Goal: Transaction & Acquisition: Purchase product/service

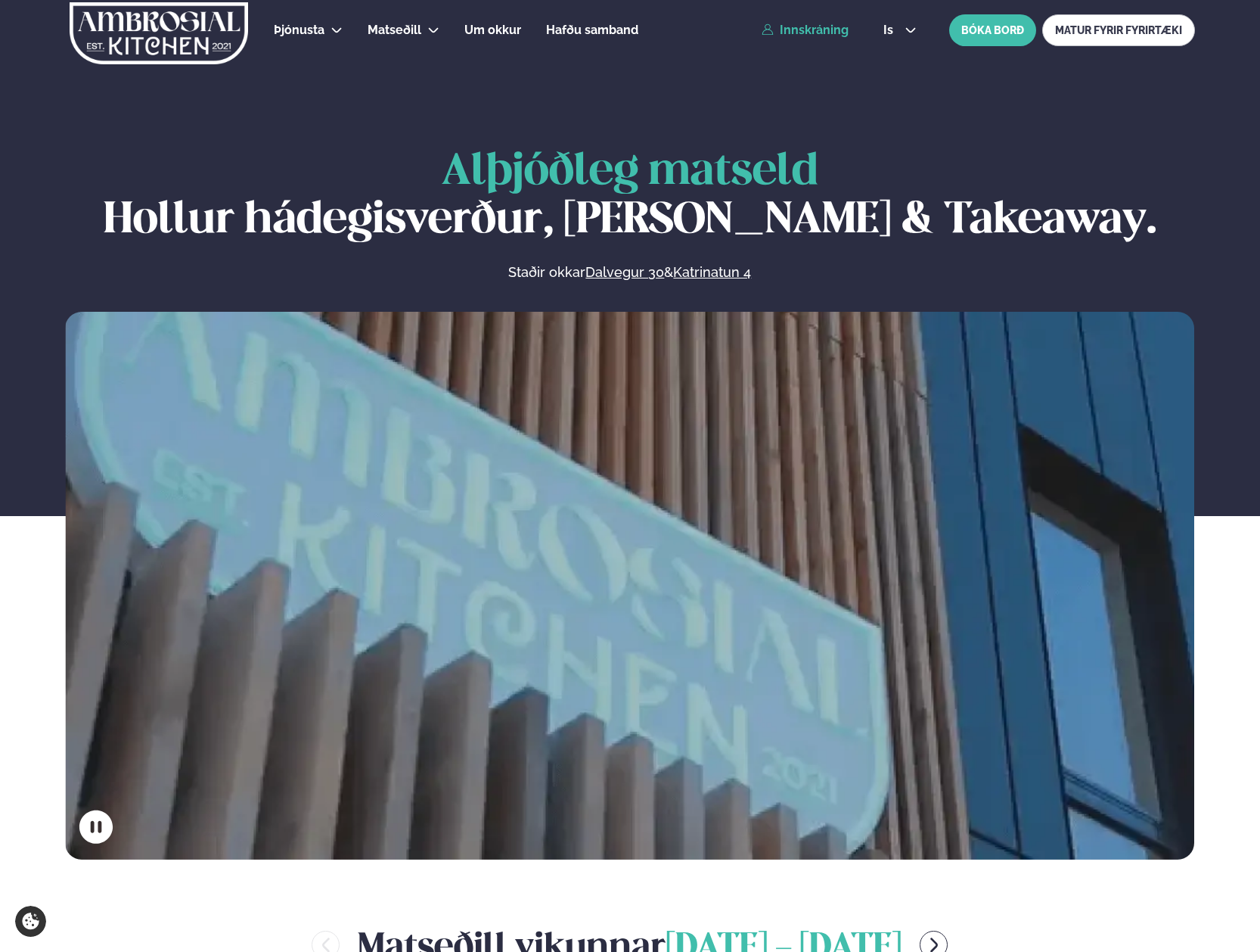
click at [811, 26] on link "Innskráning" at bounding box center [805, 30] width 87 height 14
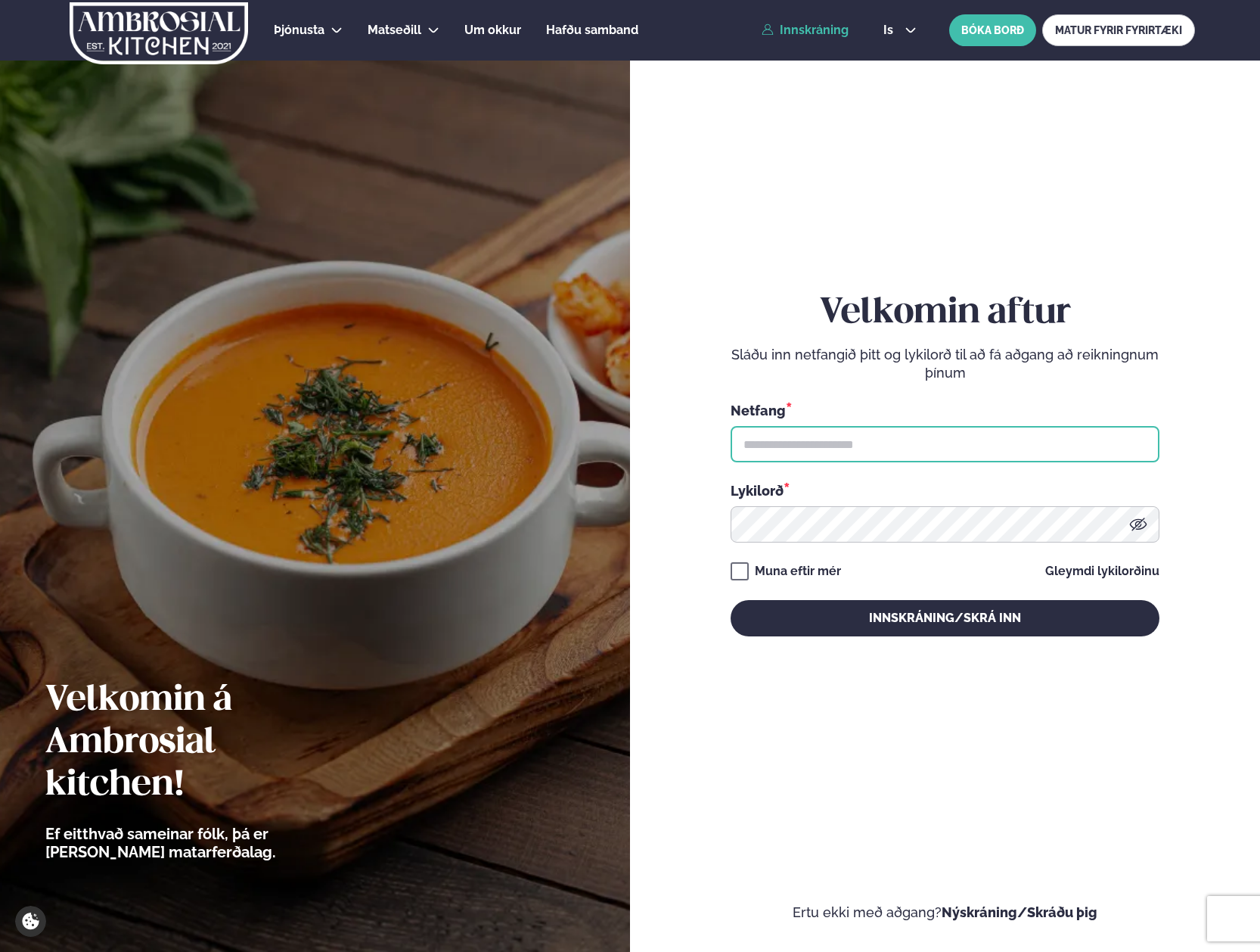
type input "**********"
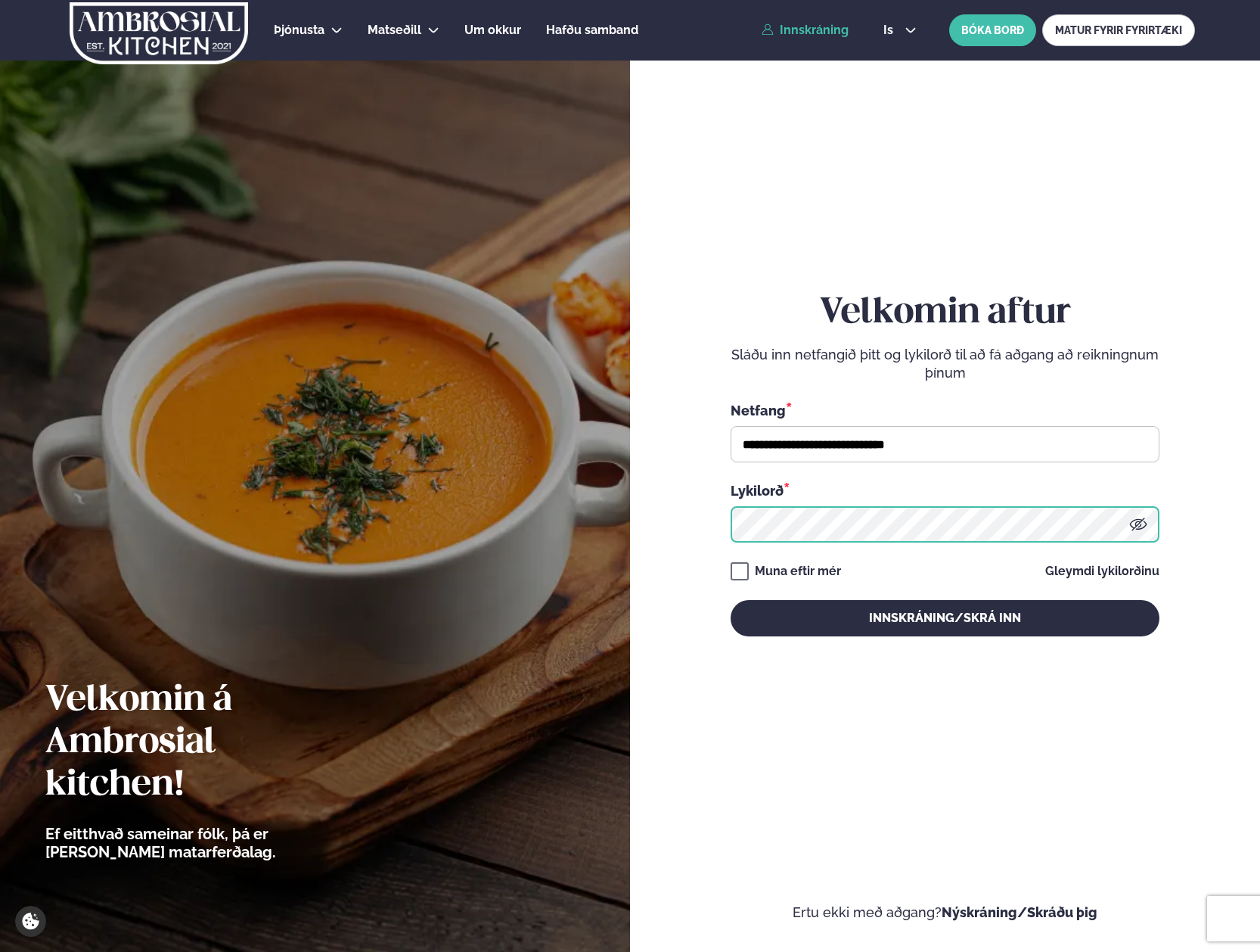
click at [945, 617] on button "Innskráning/Skrá inn" at bounding box center [945, 618] width 429 height 36
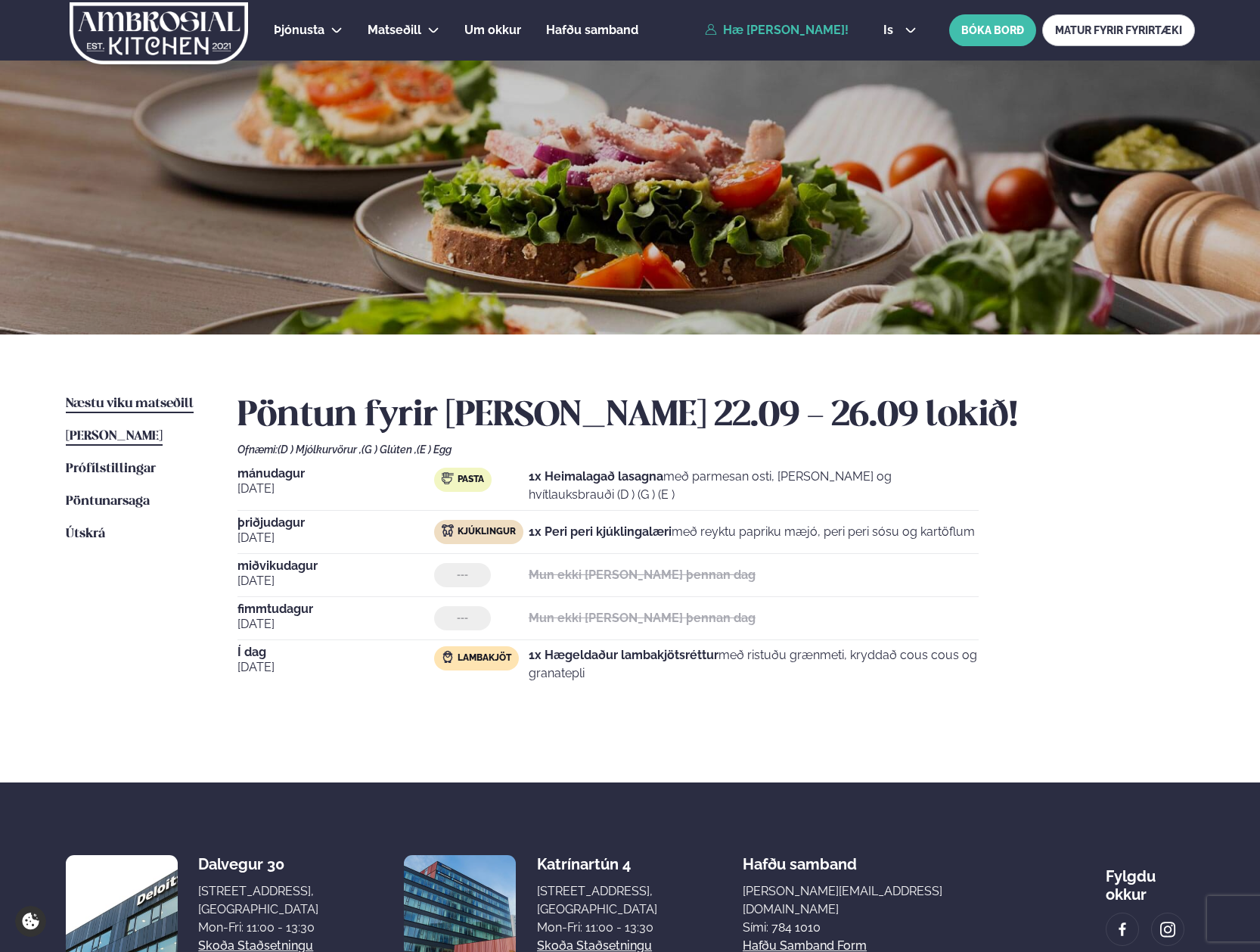
click at [158, 404] on span "Næstu viku matseðill" at bounding box center [129, 404] width 128 height 13
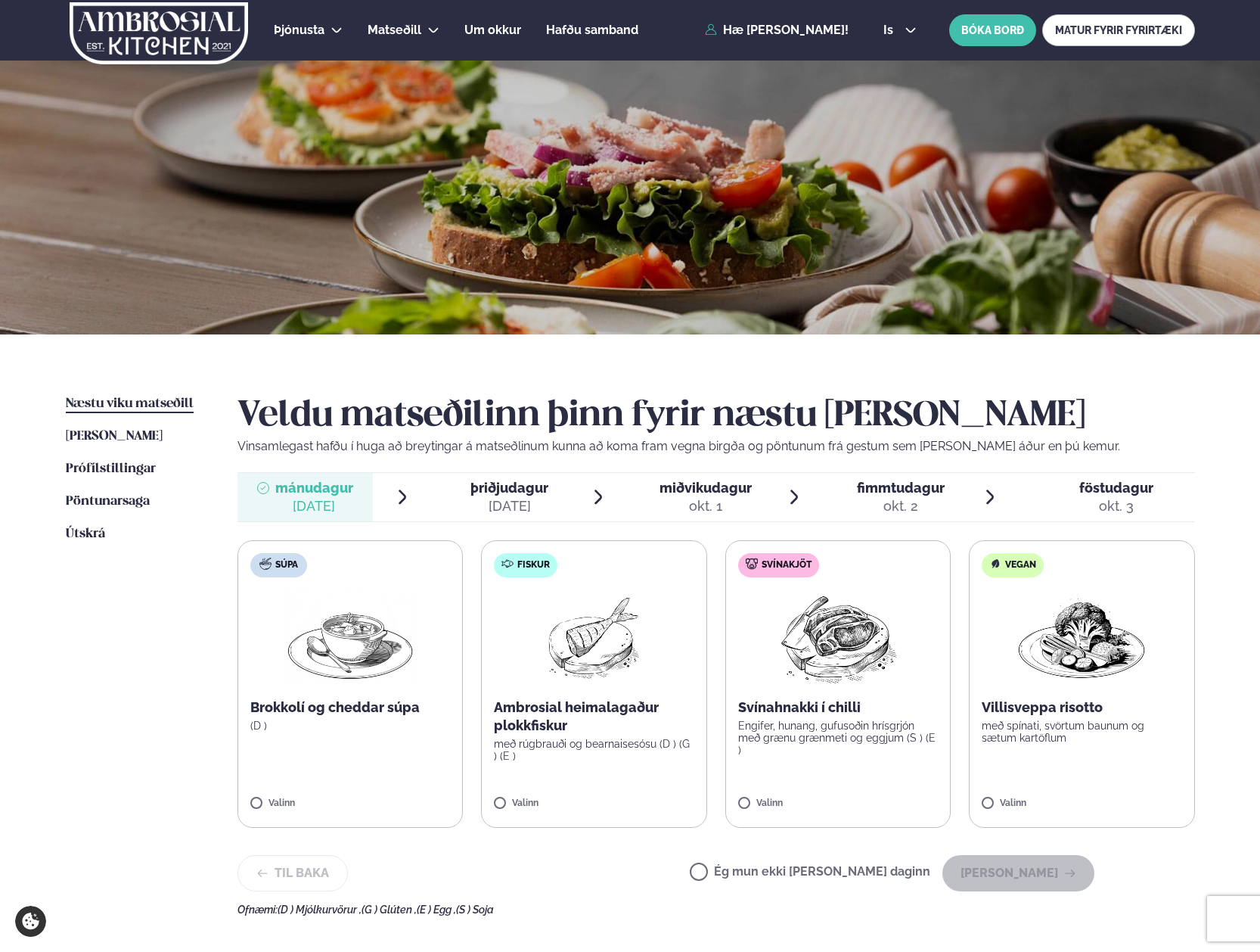
click at [541, 482] on span "þriðjudagur" at bounding box center [509, 488] width 78 height 16
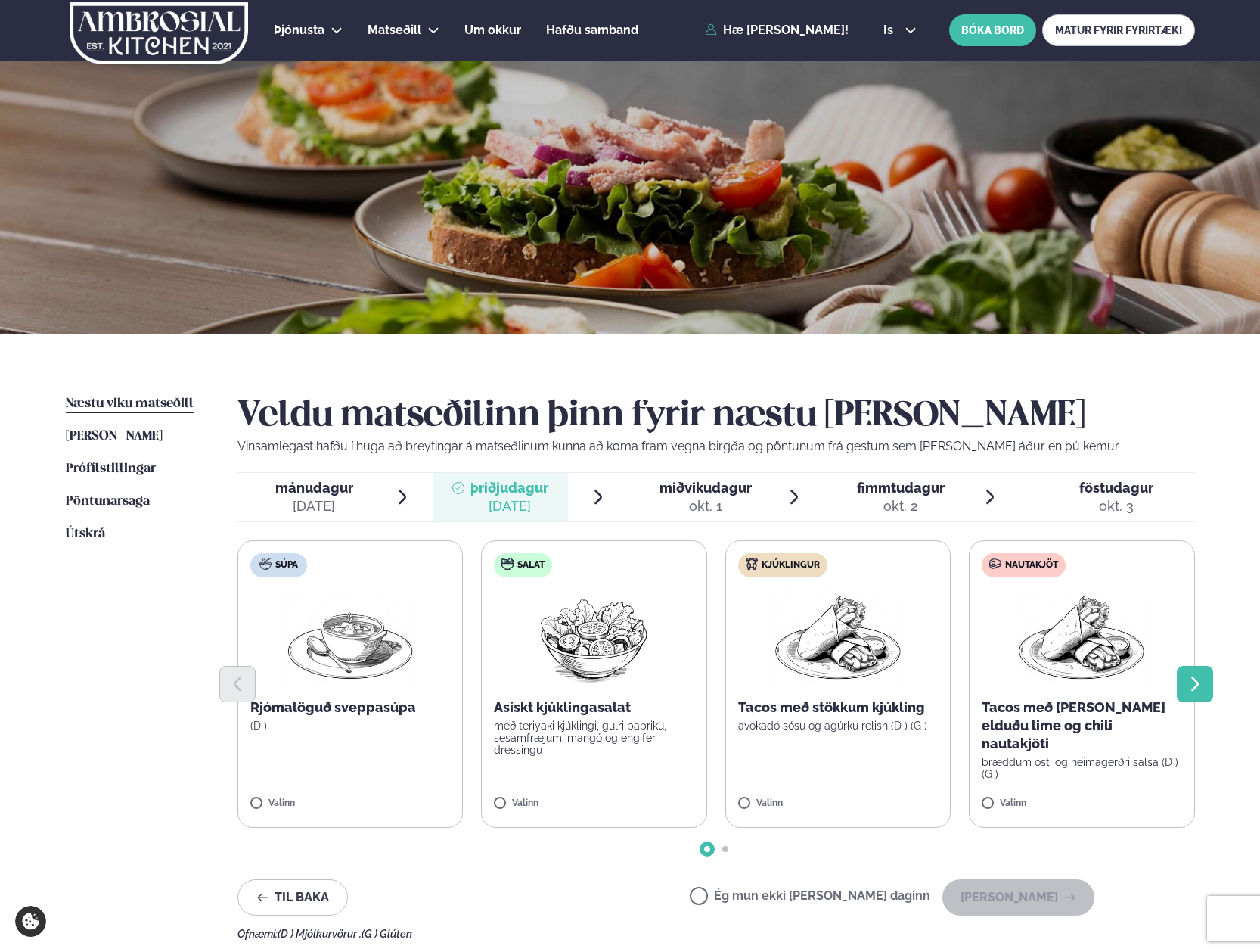
click at [1202, 677] on icon "Next slide" at bounding box center [1195, 683] width 18 height 18
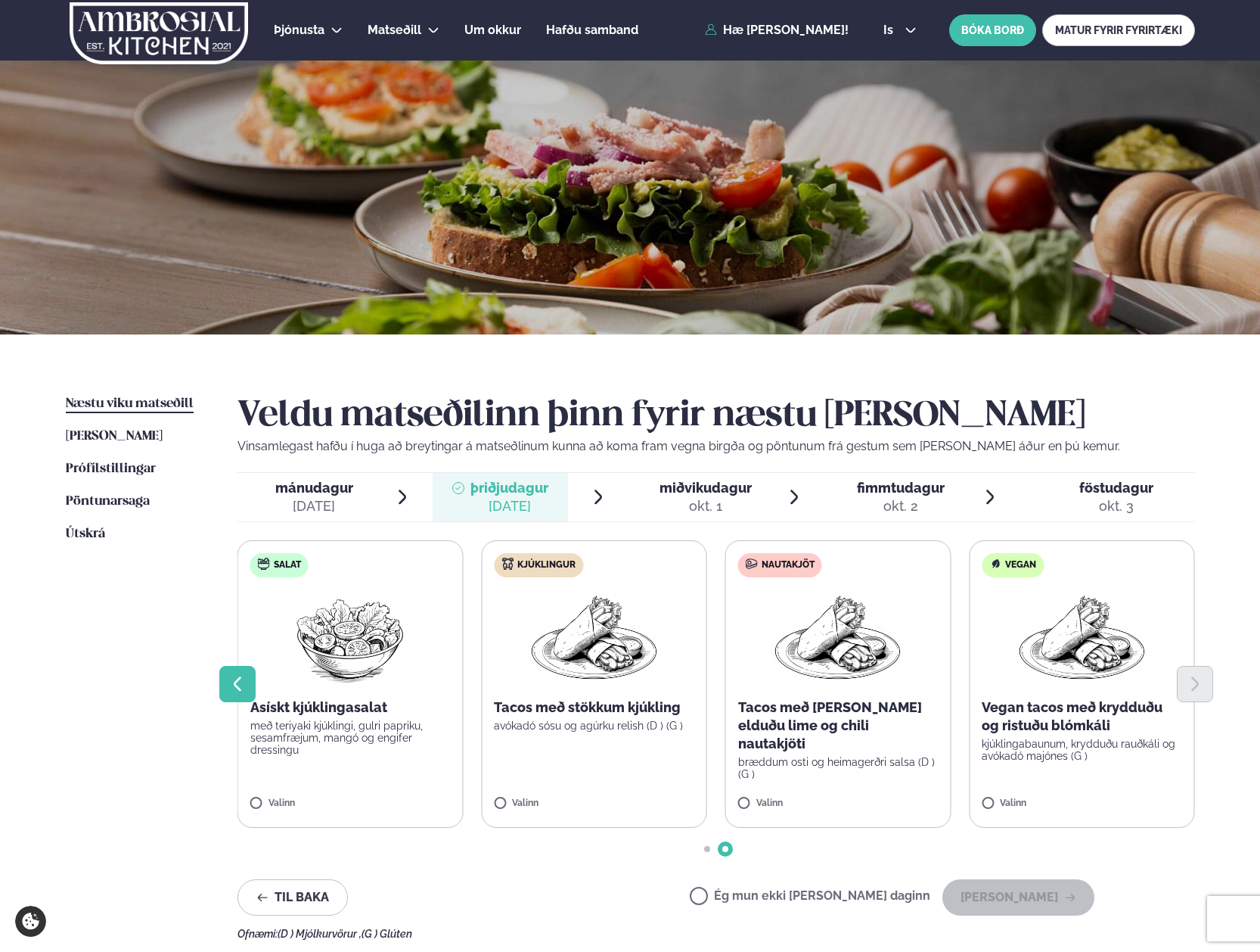
click at [236, 688] on icon "Previous slide" at bounding box center [237, 683] width 18 height 18
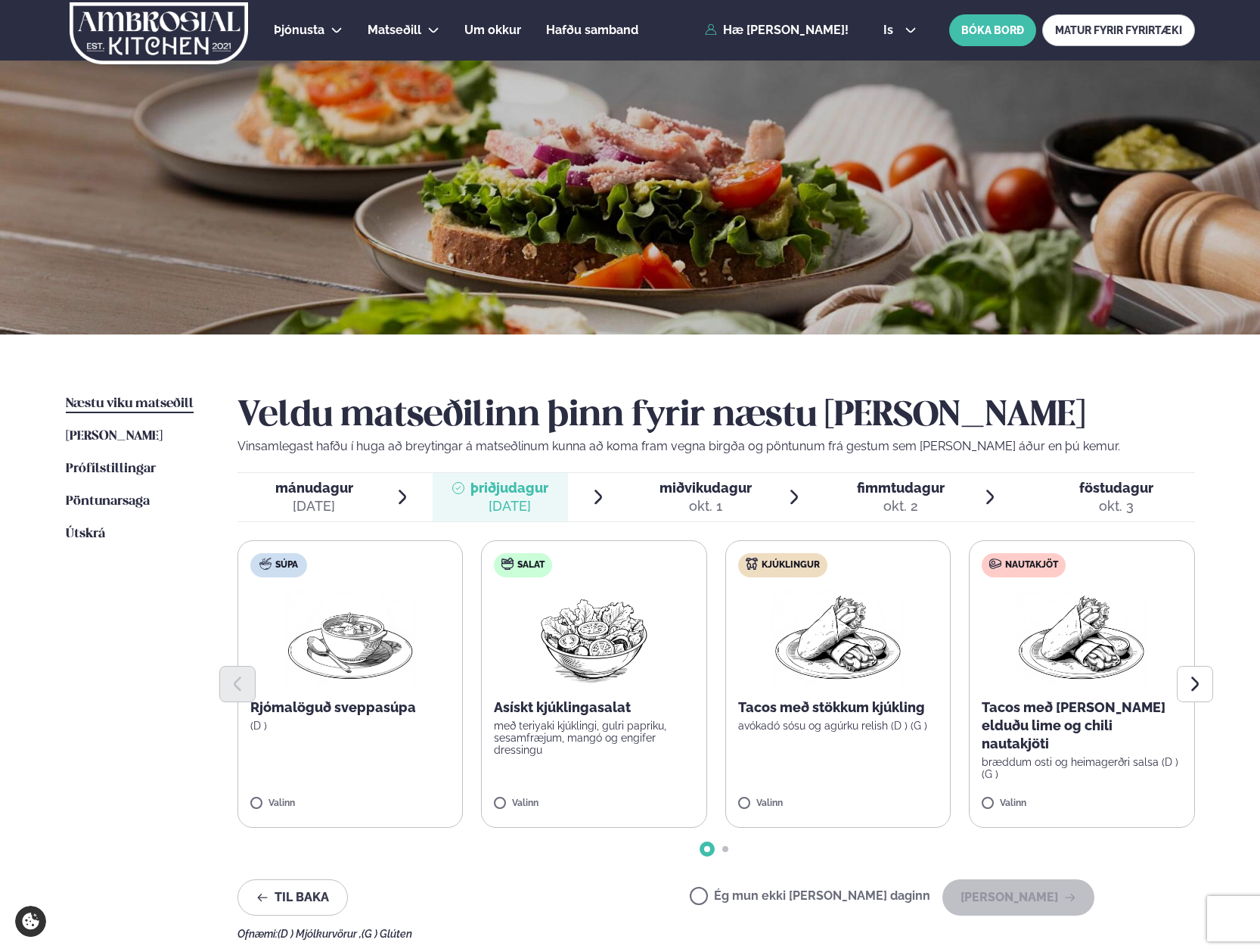
click at [619, 756] on label "Salat Asískt kjúklingasalat með teriyaki kjúklingi, gulri papriku, sesamfræjum,…" at bounding box center [594, 683] width 226 height 287
click at [338, 497] on div "[DATE]" at bounding box center [314, 506] width 78 height 18
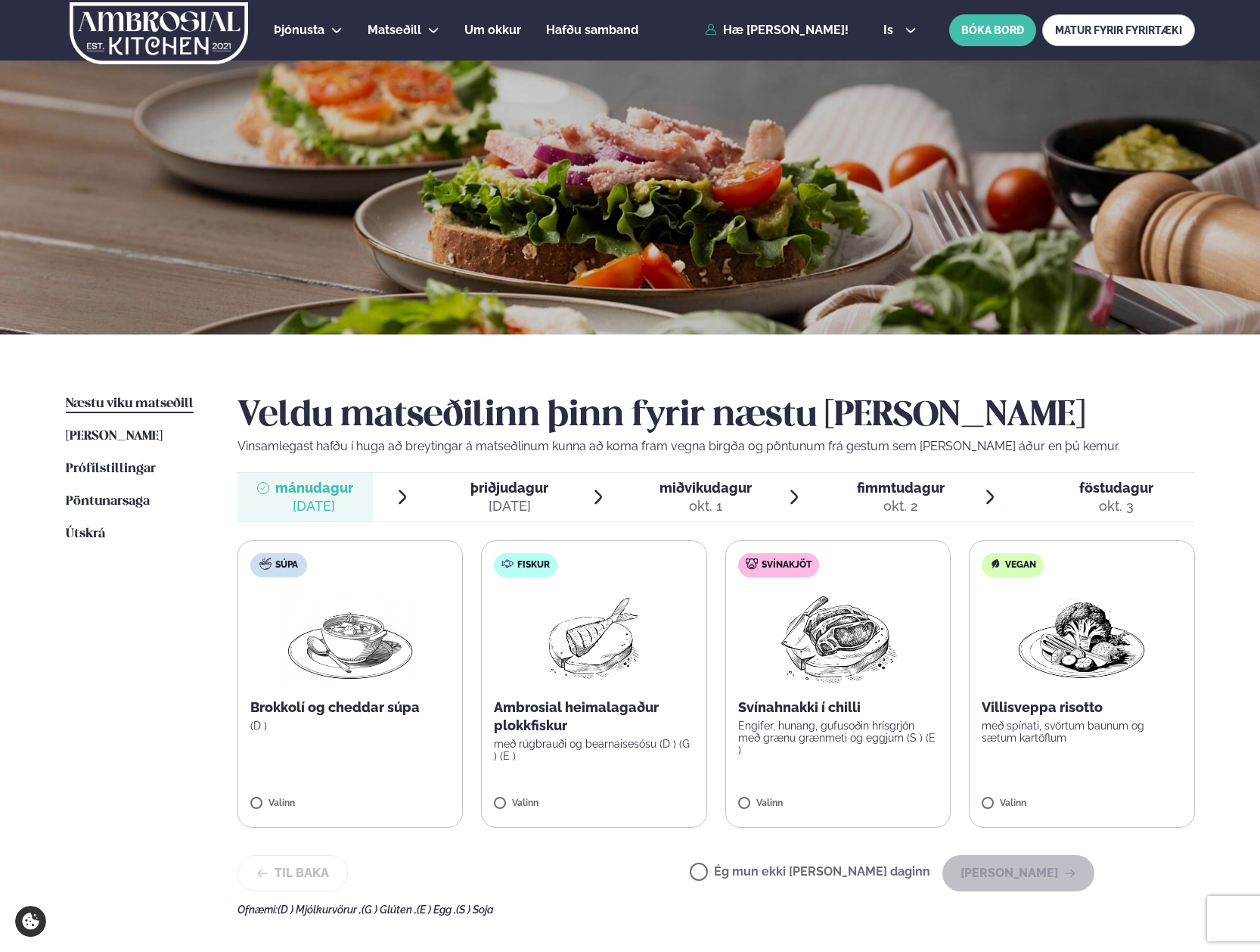
click at [862, 696] on label "Svínakjöt Svínahnakki í chilli Engifer, hunang, gufusoðin hrísgrjón með grænu g…" at bounding box center [839, 683] width 226 height 287
click at [1053, 874] on button "[PERSON_NAME]" at bounding box center [1018, 873] width 152 height 36
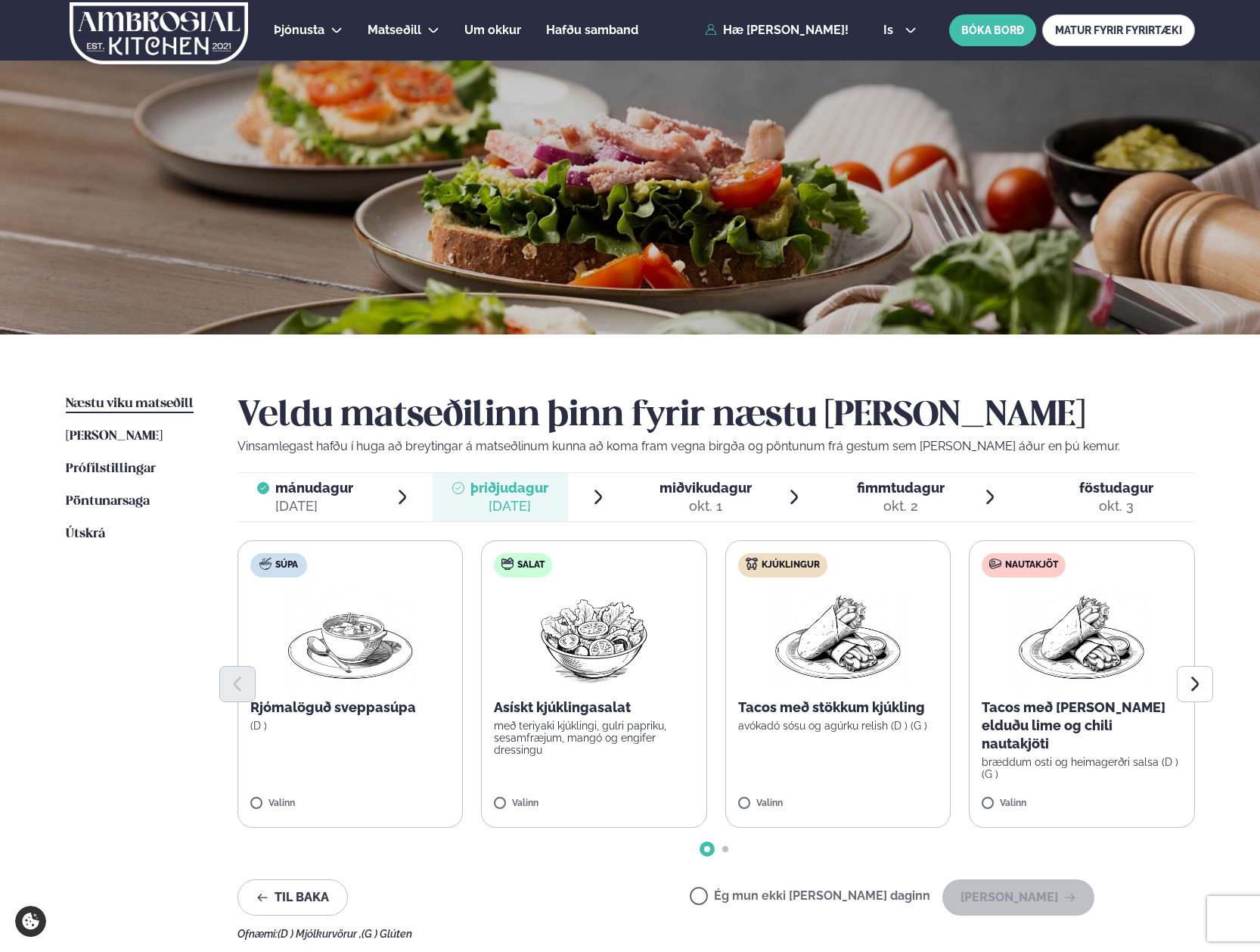
click at [508, 728] on p "með teriyaki kjúklingi, gulri papriku, sesamfræjum, mangó og engifer dressingu" at bounding box center [594, 737] width 201 height 36
click at [1034, 897] on button "[PERSON_NAME]" at bounding box center [1018, 897] width 152 height 36
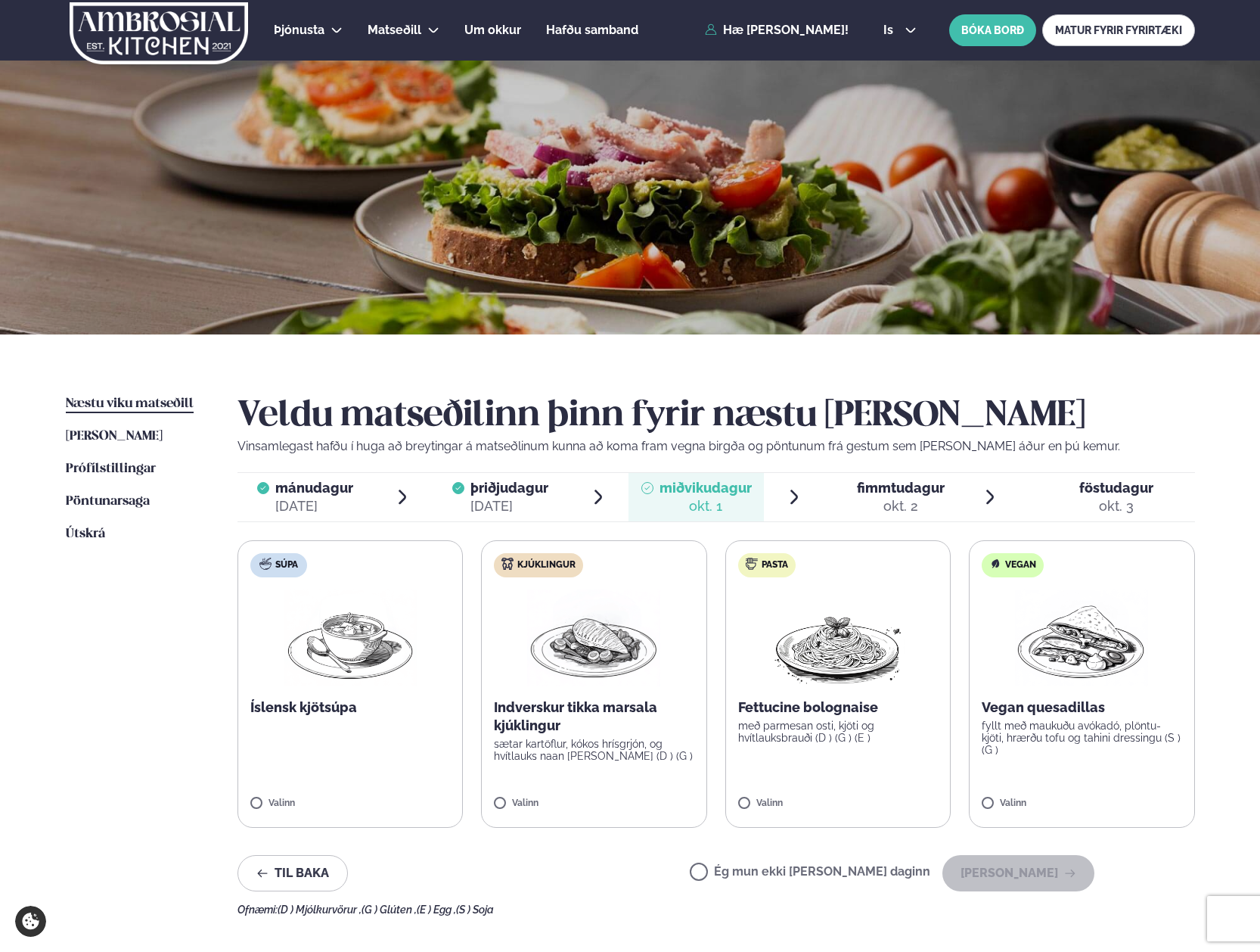
click at [771, 867] on label "Ég mun ekki [PERSON_NAME] daginn" at bounding box center [810, 874] width 240 height 16
click at [1021, 878] on button "[PERSON_NAME]" at bounding box center [1018, 873] width 152 height 36
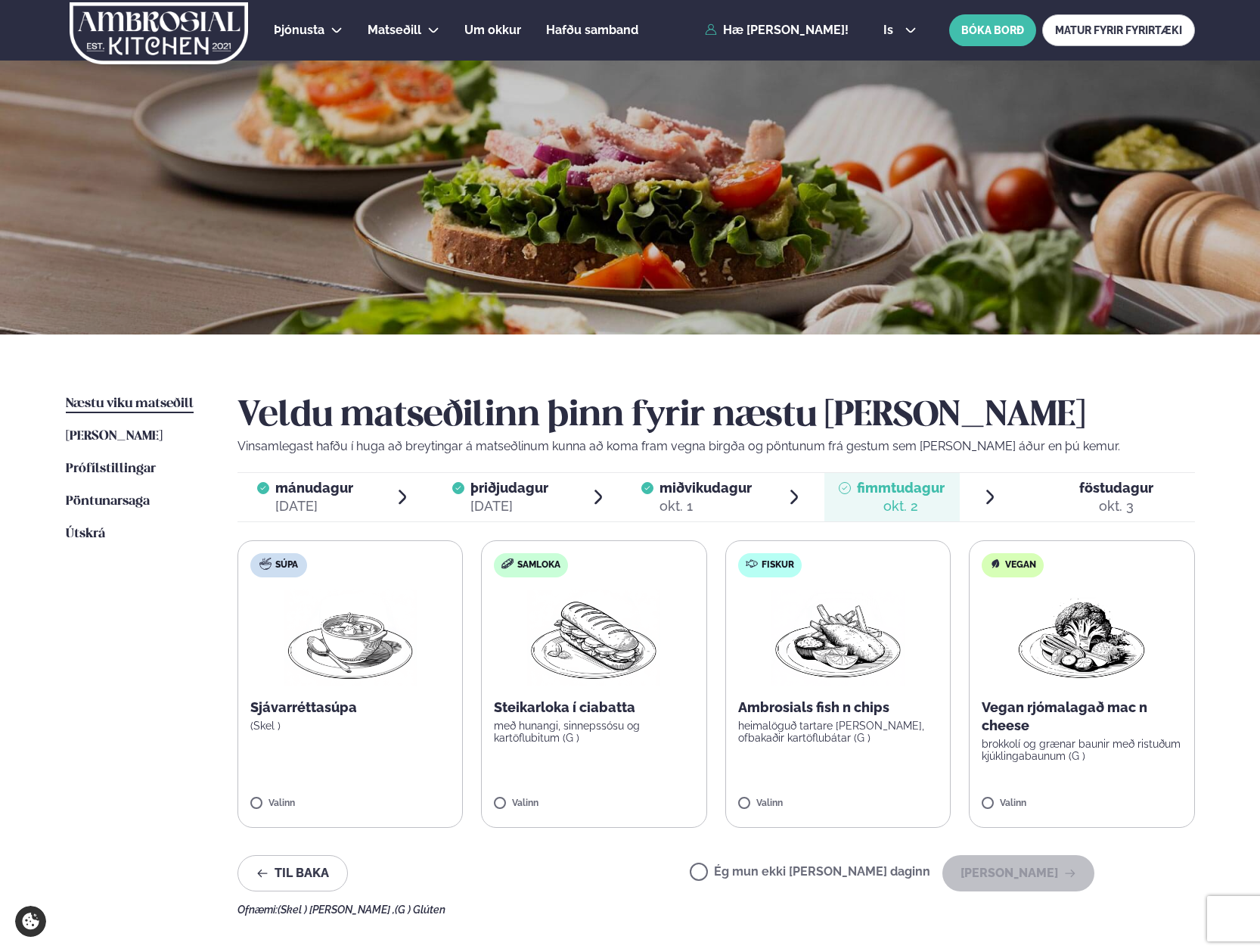
click at [781, 868] on label "Ég mun ekki [PERSON_NAME] daginn" at bounding box center [810, 874] width 240 height 16
click at [992, 877] on button "[PERSON_NAME]" at bounding box center [1018, 873] width 152 height 36
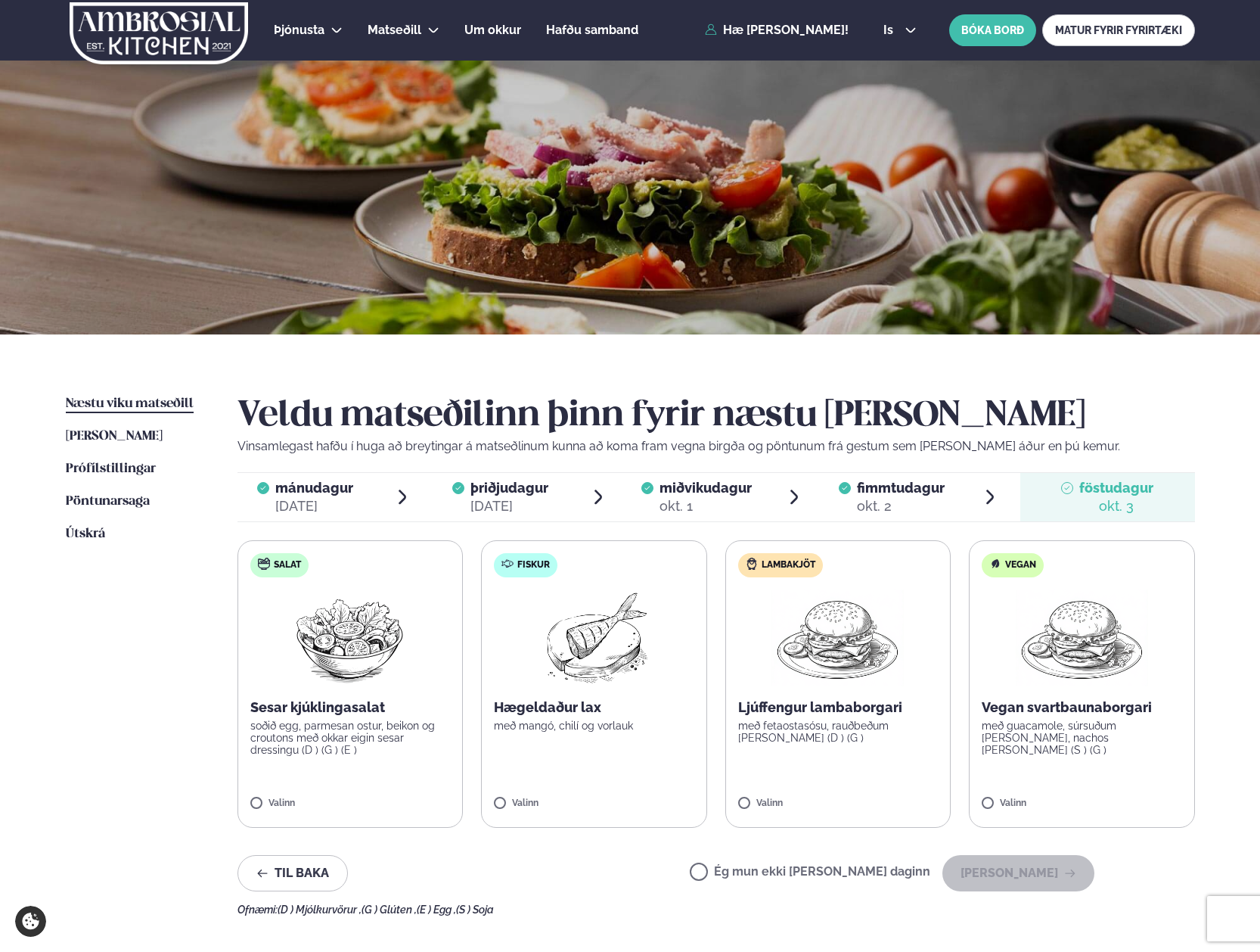
click at [777, 869] on label "Ég mun ekki [PERSON_NAME] daginn" at bounding box center [810, 874] width 240 height 16
click at [1031, 878] on button "[PERSON_NAME]" at bounding box center [1018, 873] width 152 height 36
